Goal: Transaction & Acquisition: Download file/media

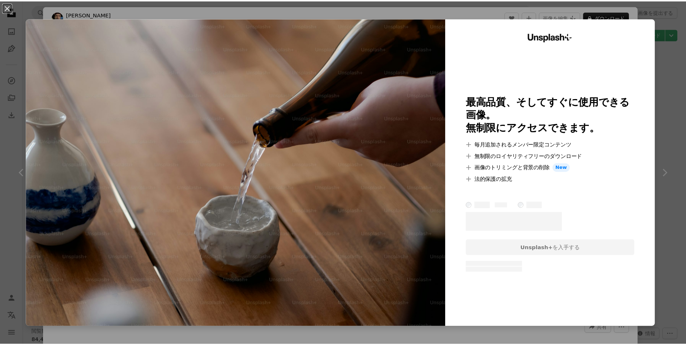
scroll to position [1663, 0]
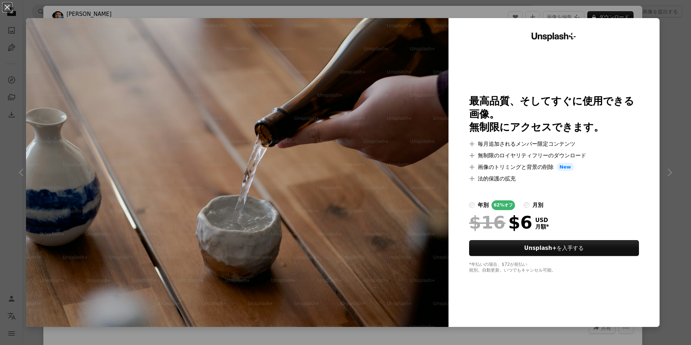
drag, startPoint x: 662, startPoint y: 157, endPoint x: 665, endPoint y: 154, distance: 4.2
click at [663, 157] on div "An X shape Unsplash+ 最高品質、そしてすぐに使用できる画像。 無制限にアクセスできます。 A plus sign 毎月追加されるメンバー限…" at bounding box center [345, 172] width 691 height 345
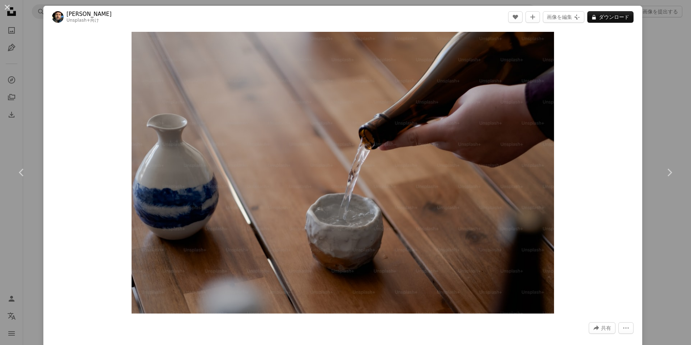
click at [649, 29] on div "An X shape Chevron left Chevron right [PERSON_NAME] Unsplash+ 向け A heart A plus…" at bounding box center [345, 172] width 691 height 345
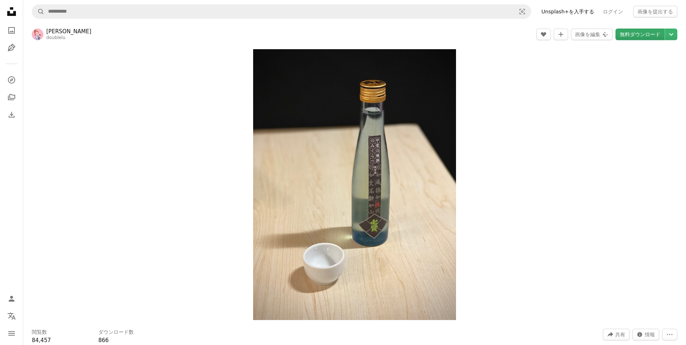
click at [639, 36] on link "無料ダウンロード" at bounding box center [639, 35] width 49 height 12
